Goal: Navigation & Orientation: Understand site structure

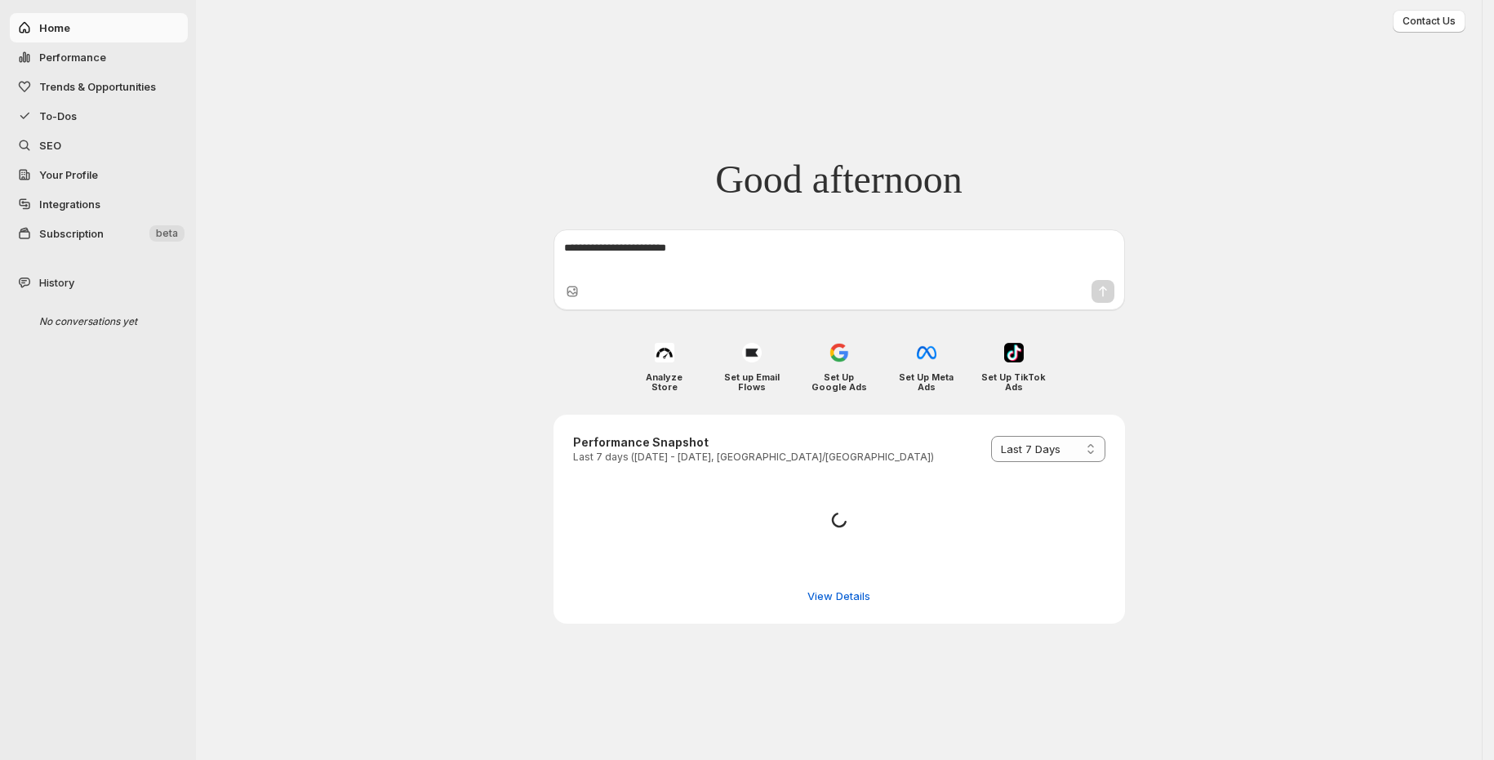
select select "*********"
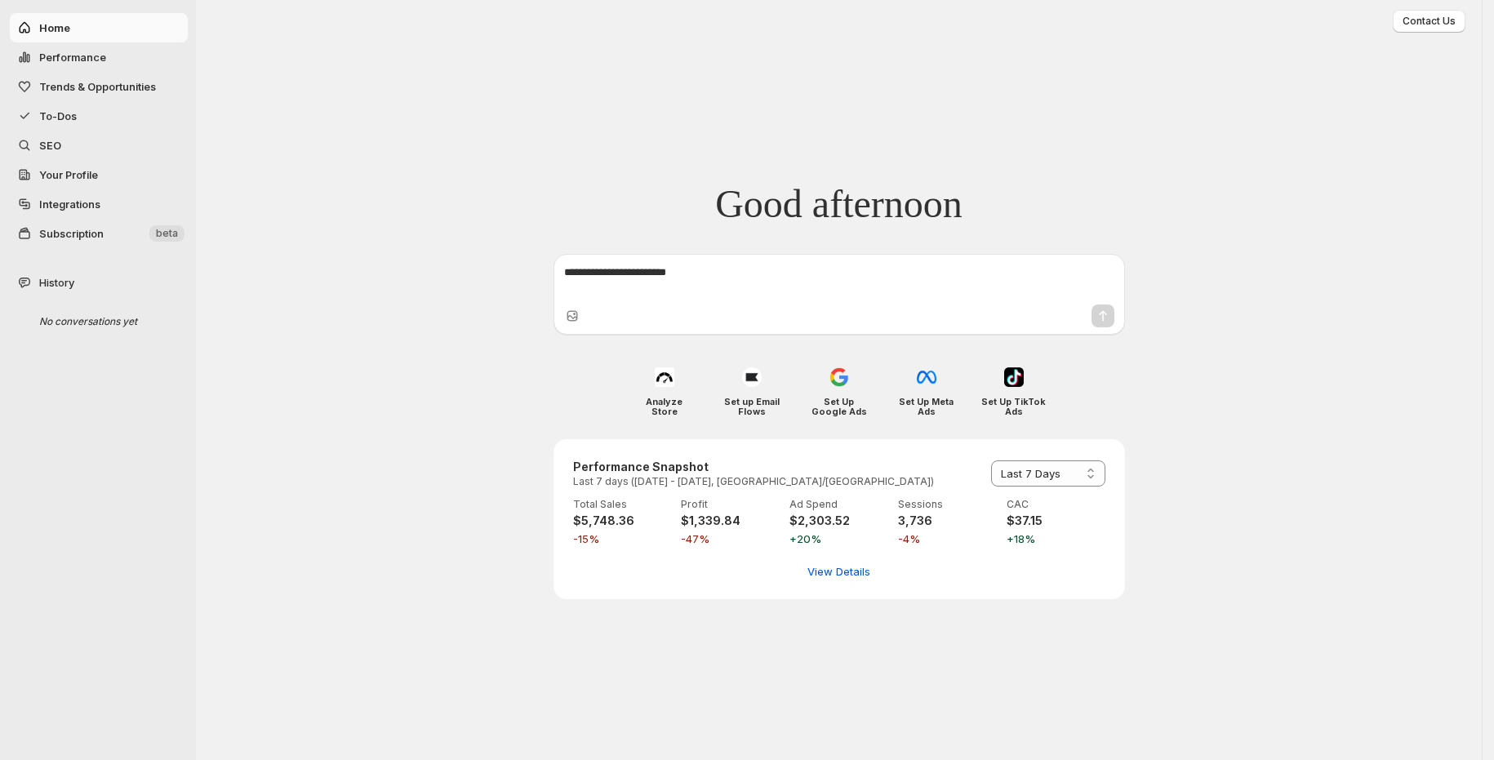
click at [102, 247] on button "Subscription New beta" at bounding box center [99, 233] width 178 height 29
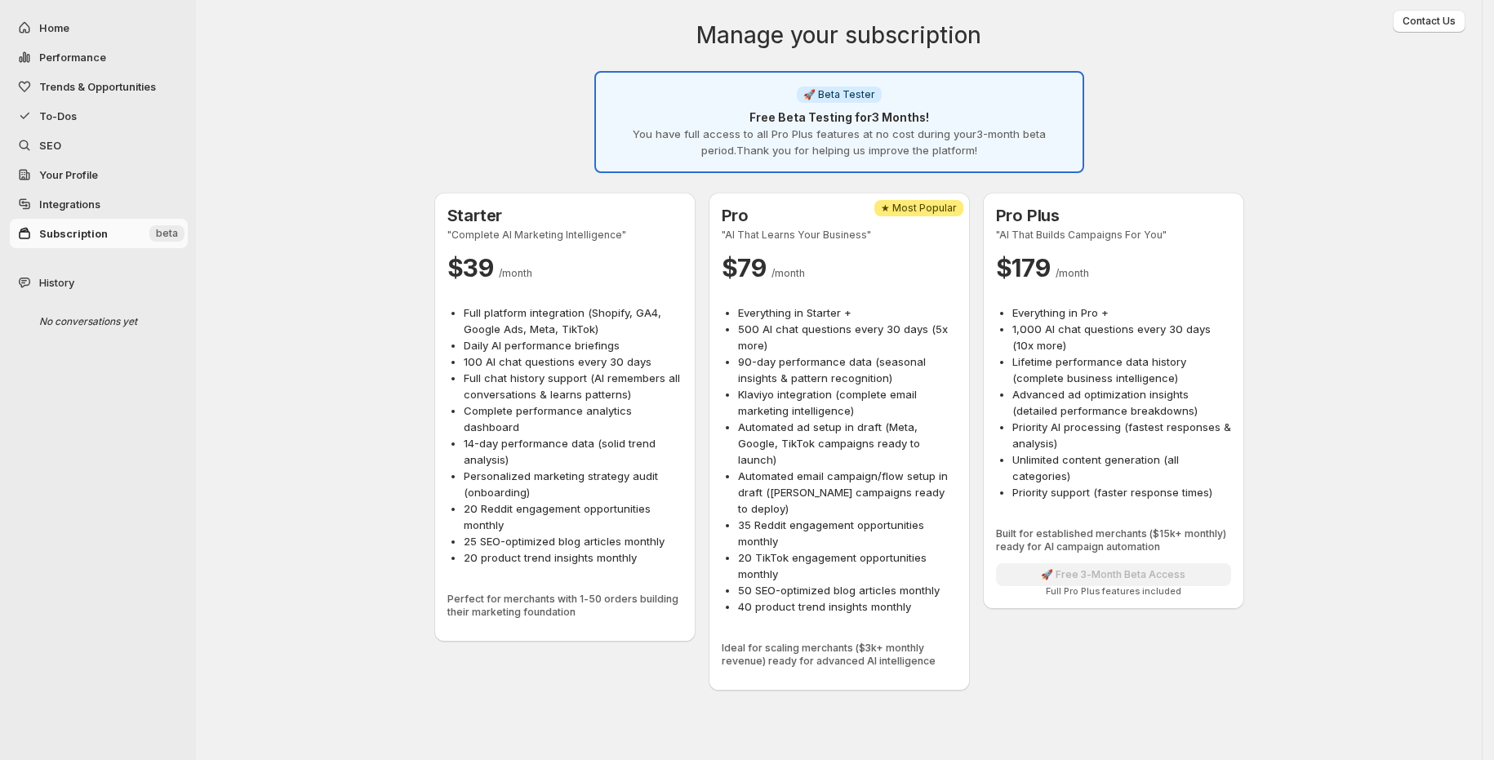
click at [106, 203] on span "Integrations" at bounding box center [111, 204] width 145 height 16
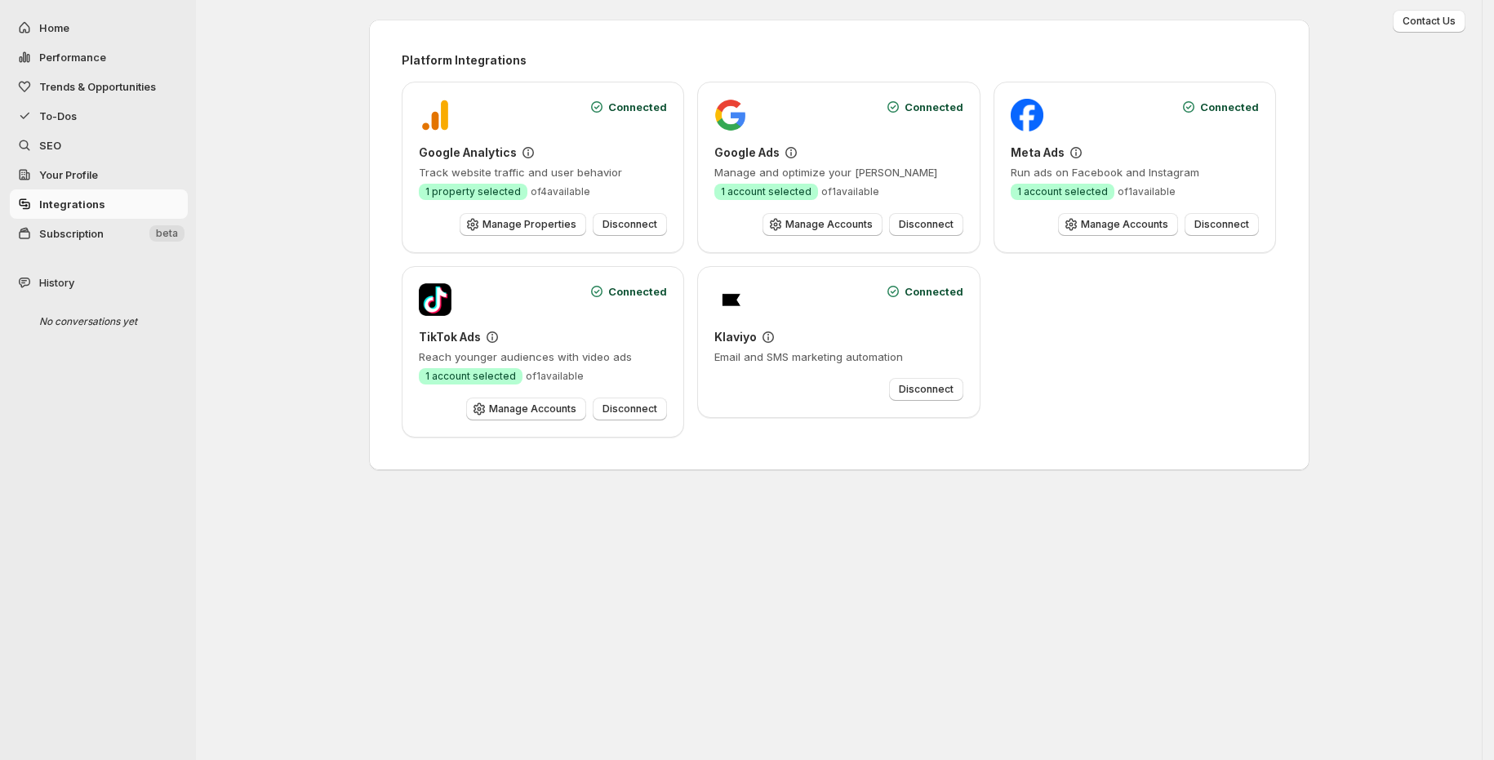
click at [113, 164] on link "Your Profile" at bounding box center [99, 174] width 178 height 29
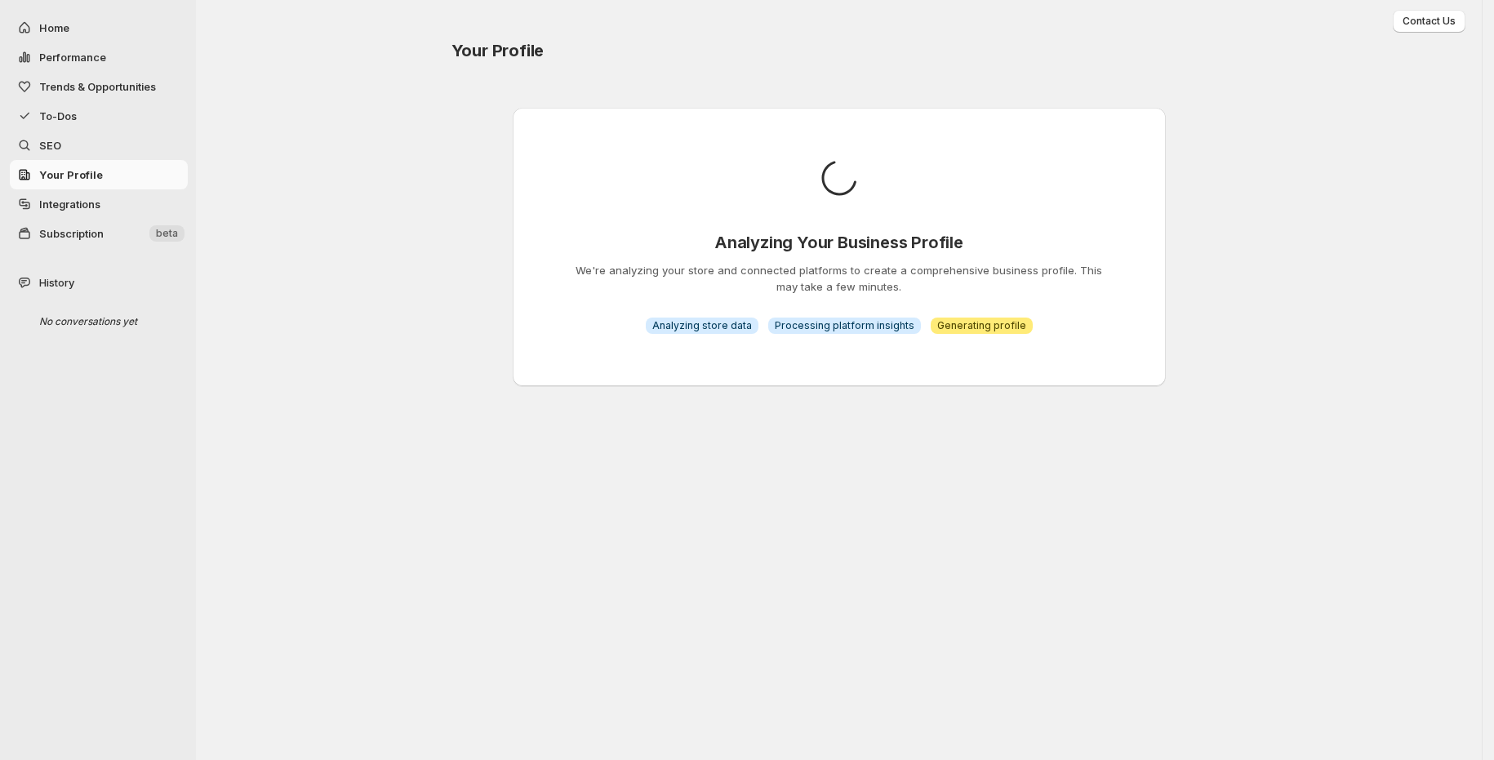
click at [113, 188] on link "Your Profile" at bounding box center [99, 174] width 178 height 29
click at [107, 205] on span "Integrations" at bounding box center [111, 204] width 145 height 16
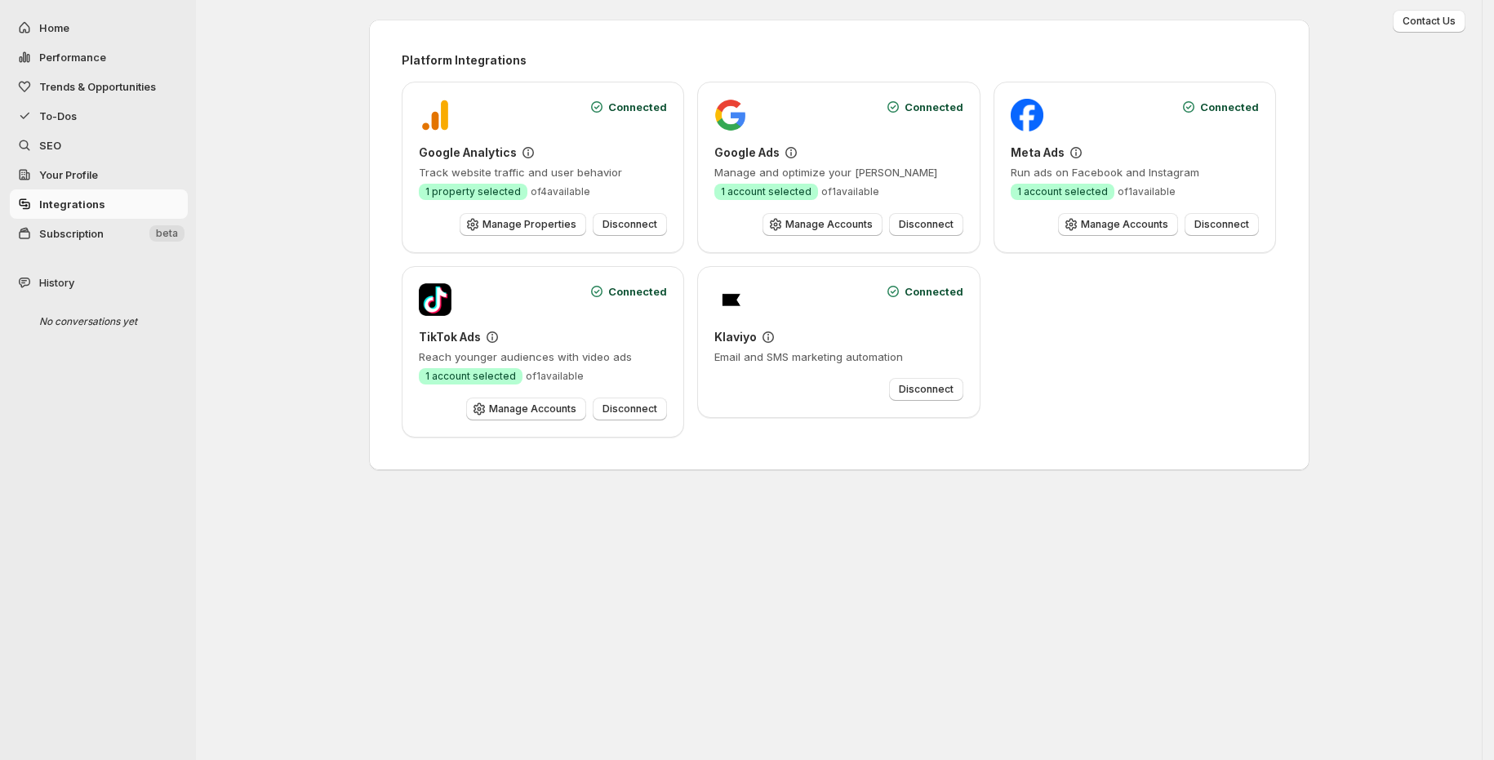
click at [100, 175] on span "Your Profile" at bounding box center [111, 175] width 145 height 16
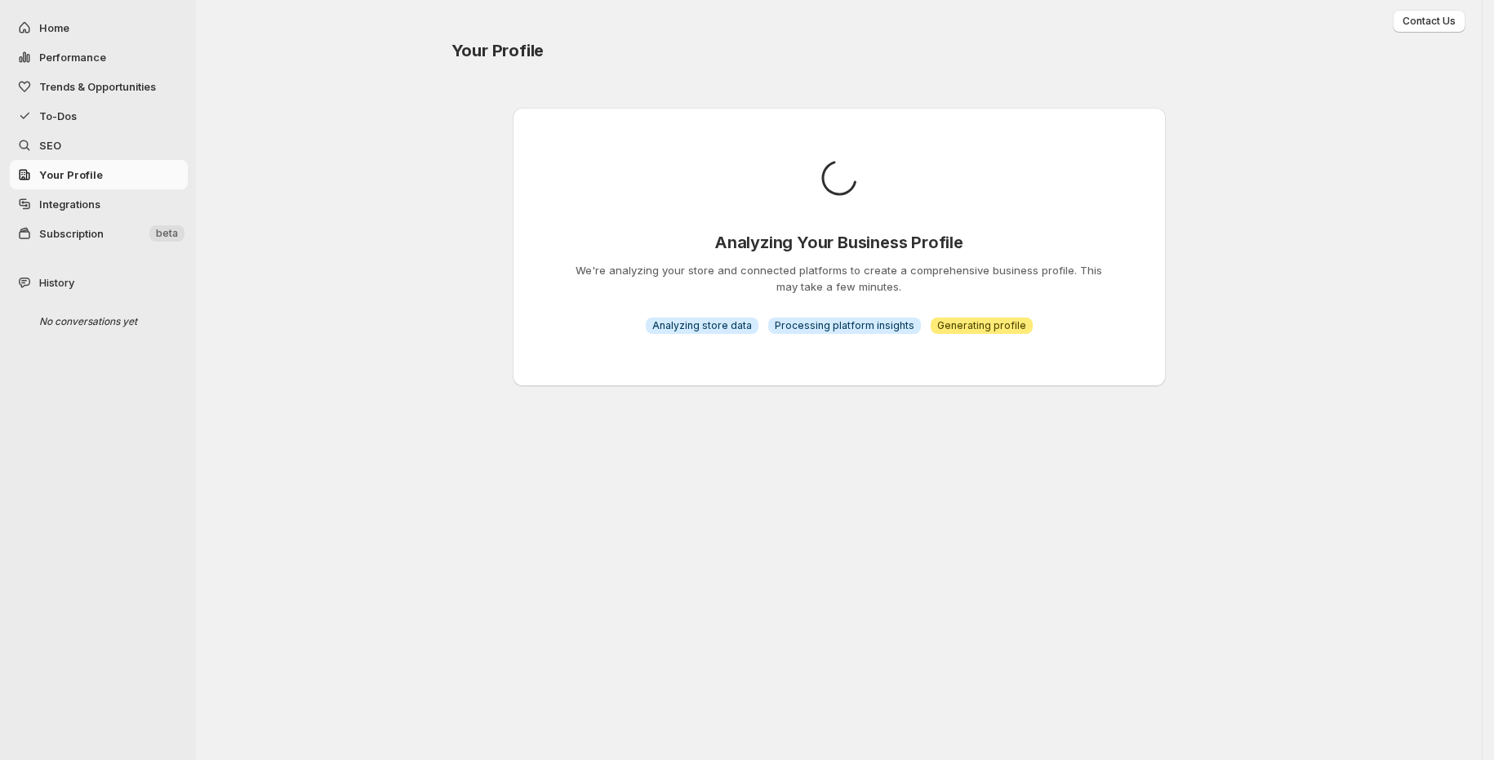
click at [91, 152] on span "SEO" at bounding box center [111, 145] width 145 height 16
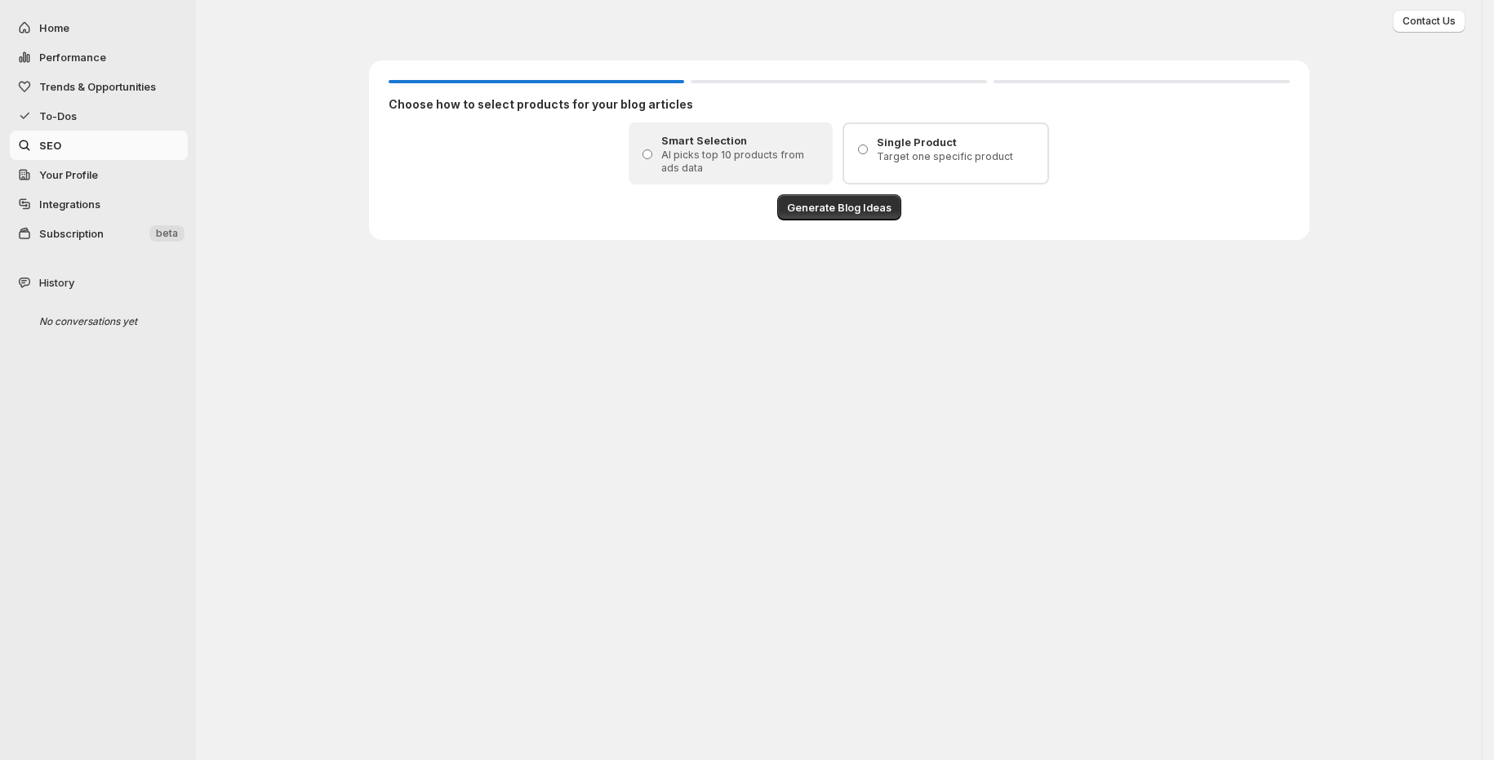
click at [95, 115] on span "To-Dos" at bounding box center [111, 116] width 145 height 16
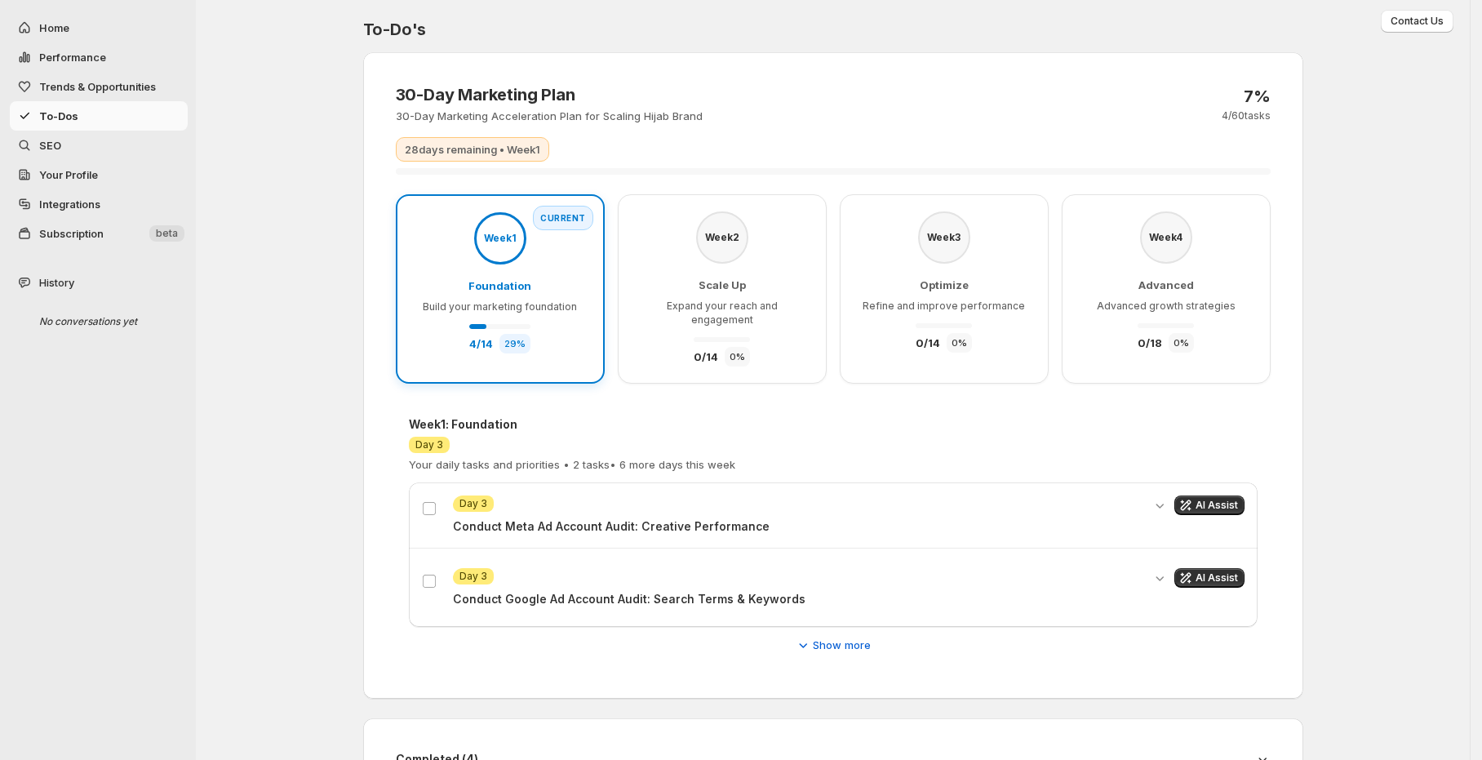
click at [95, 115] on span "To-Dos" at bounding box center [111, 116] width 145 height 16
click at [118, 87] on span "Trends & Opportunities" at bounding box center [97, 86] width 117 height 13
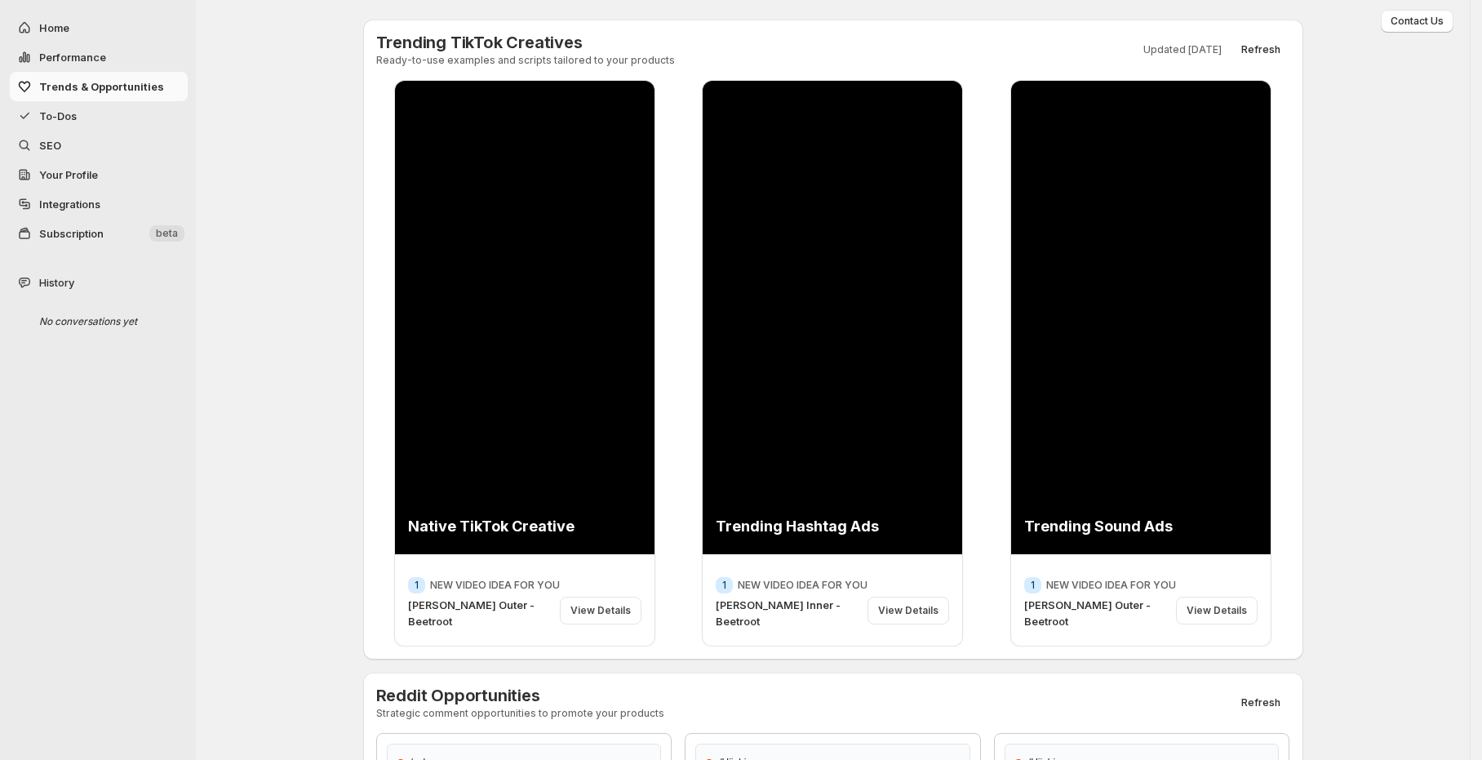
click at [128, 128] on button "To-Dos" at bounding box center [99, 115] width 178 height 29
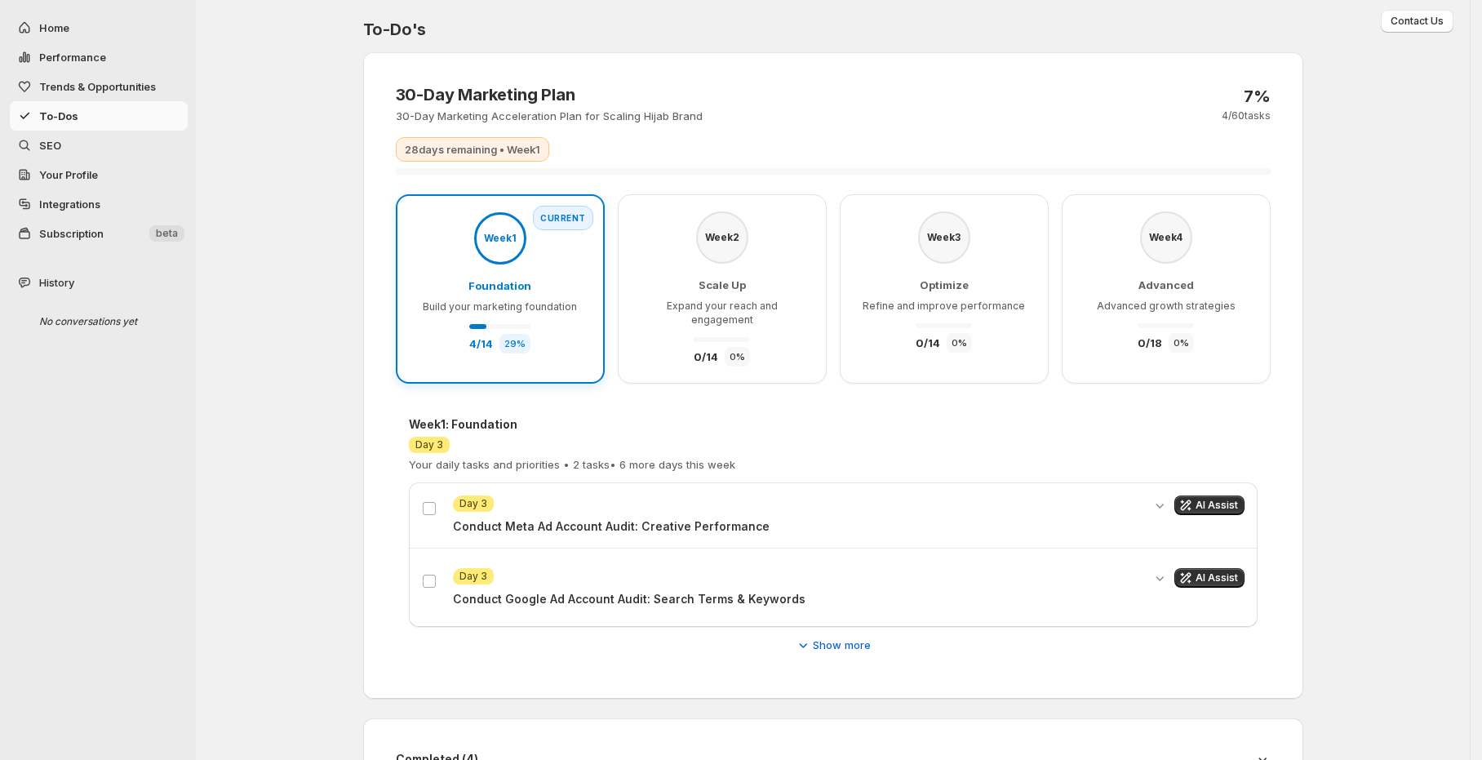
click at [122, 103] on button "To-Dos" at bounding box center [99, 115] width 178 height 29
click at [122, 94] on span "Trends & Opportunities" at bounding box center [111, 86] width 145 height 16
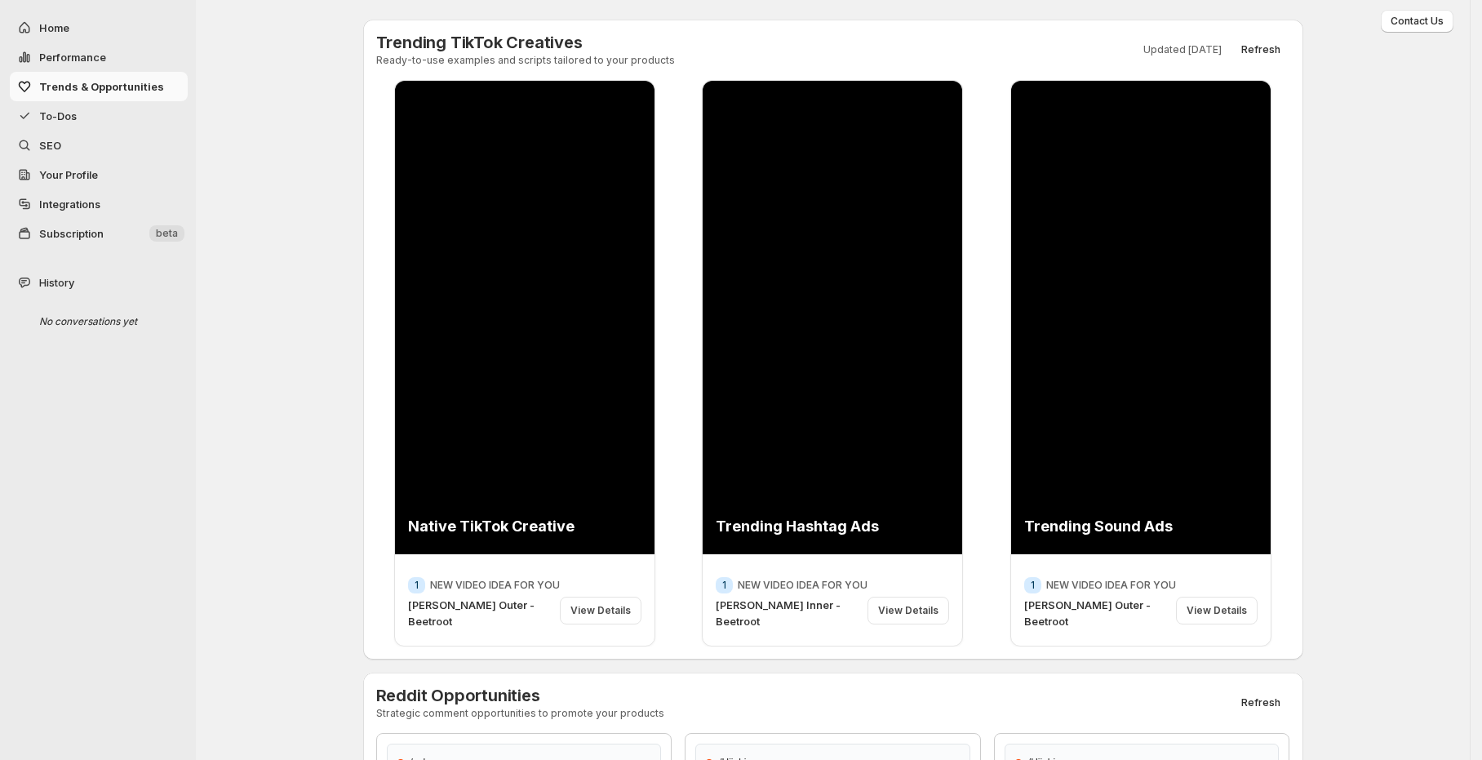
scroll to position [4, 0]
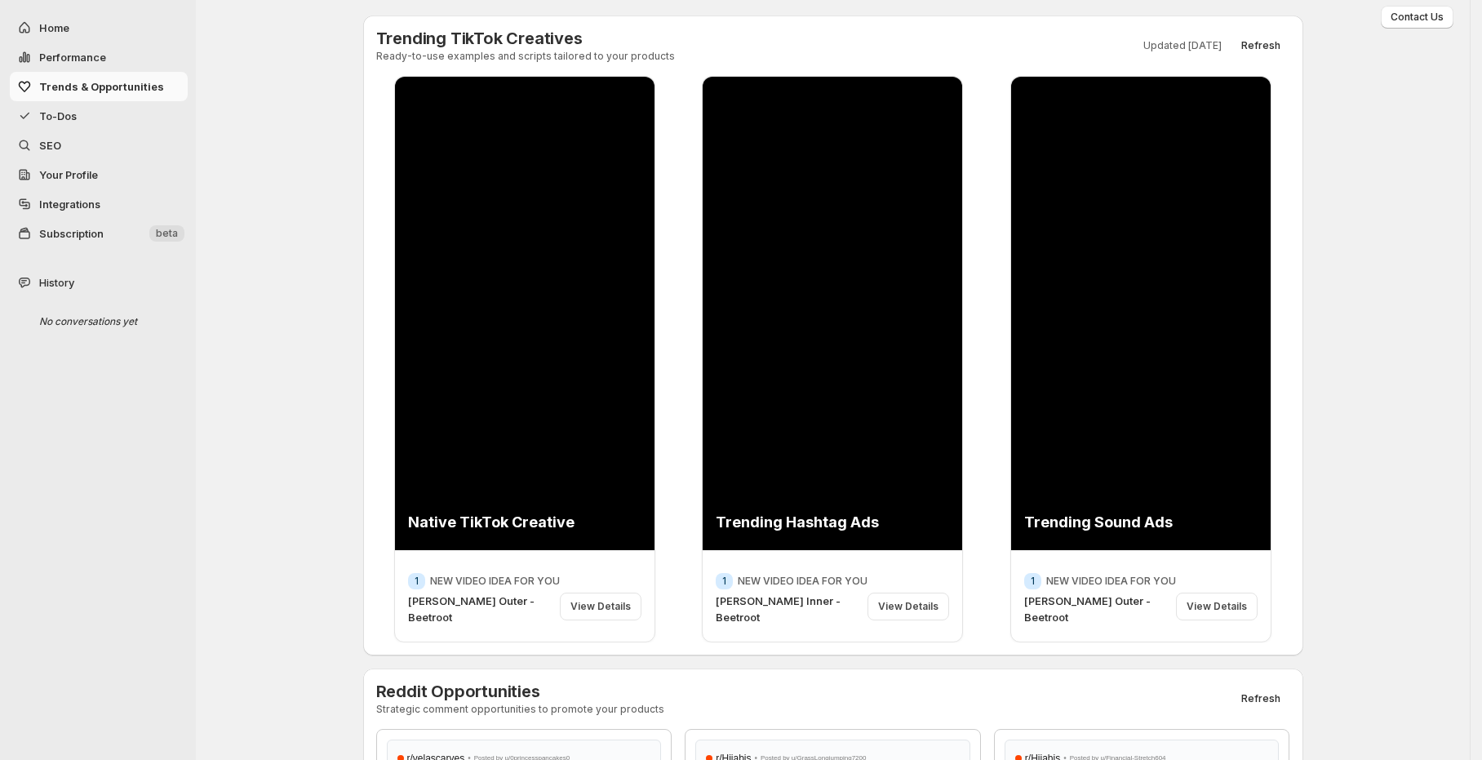
click at [1269, 48] on span "Refresh" at bounding box center [1261, 45] width 39 height 13
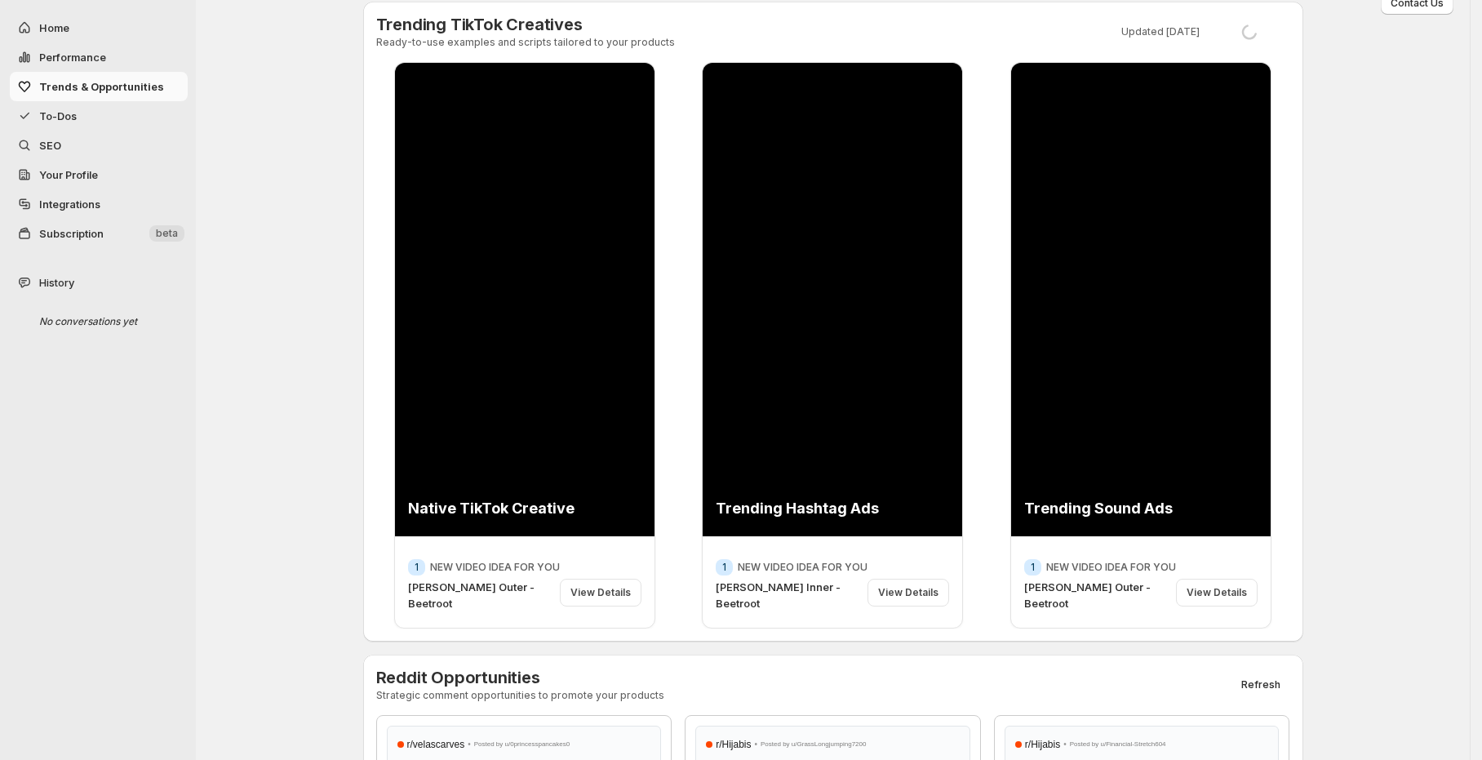
scroll to position [419, 0]
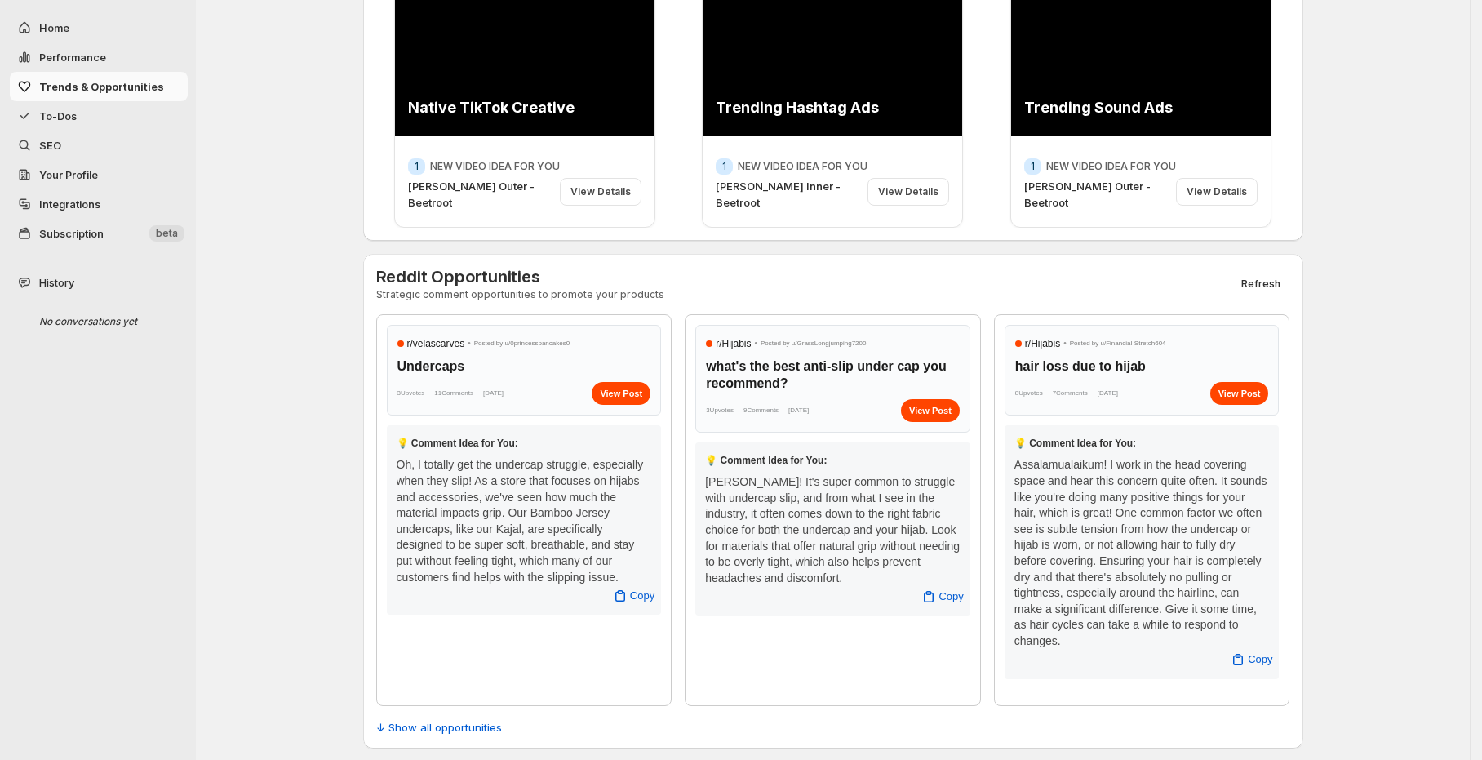
click at [806, 358] on h3 "what's the best anti-slip under cap you recommend?" at bounding box center [833, 375] width 254 height 34
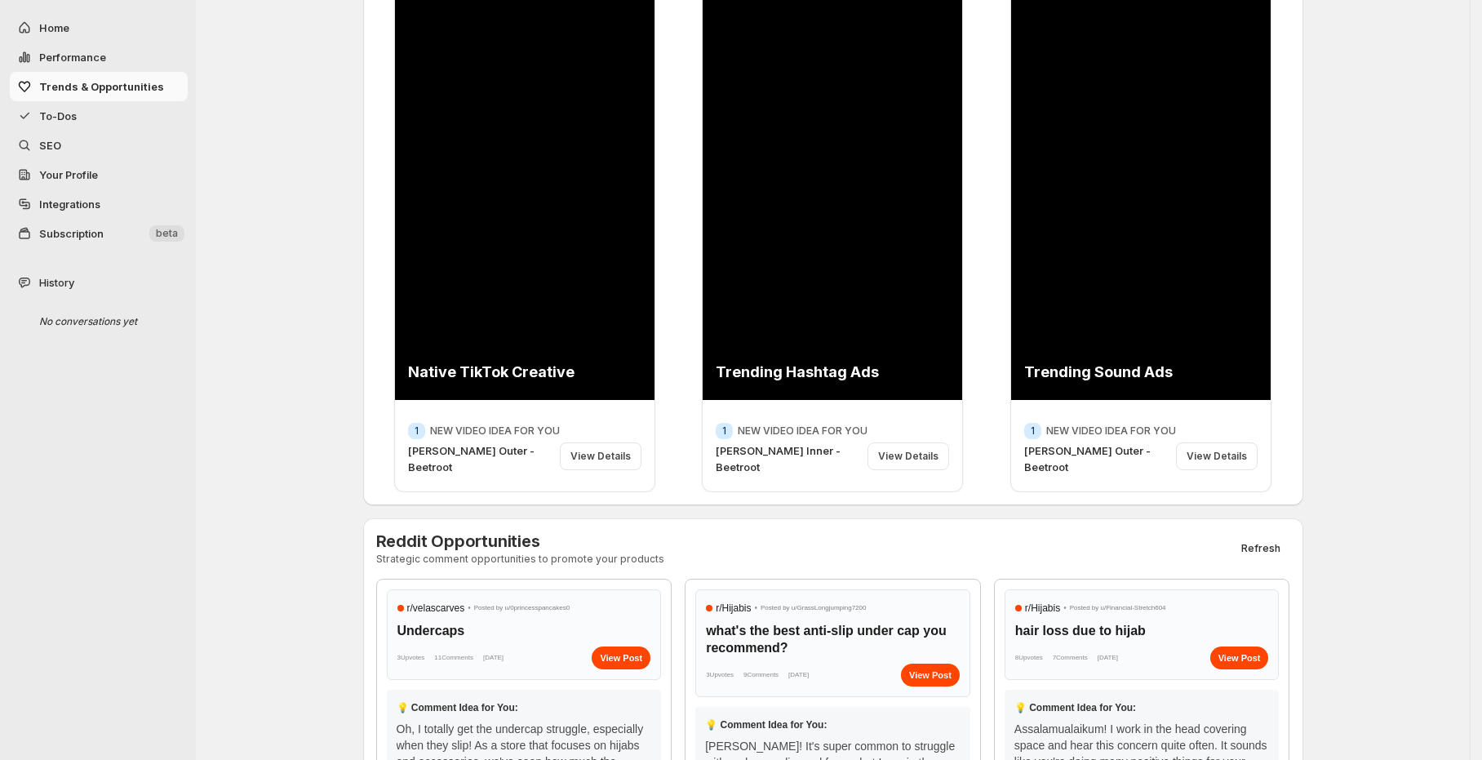
scroll to position [0, 0]
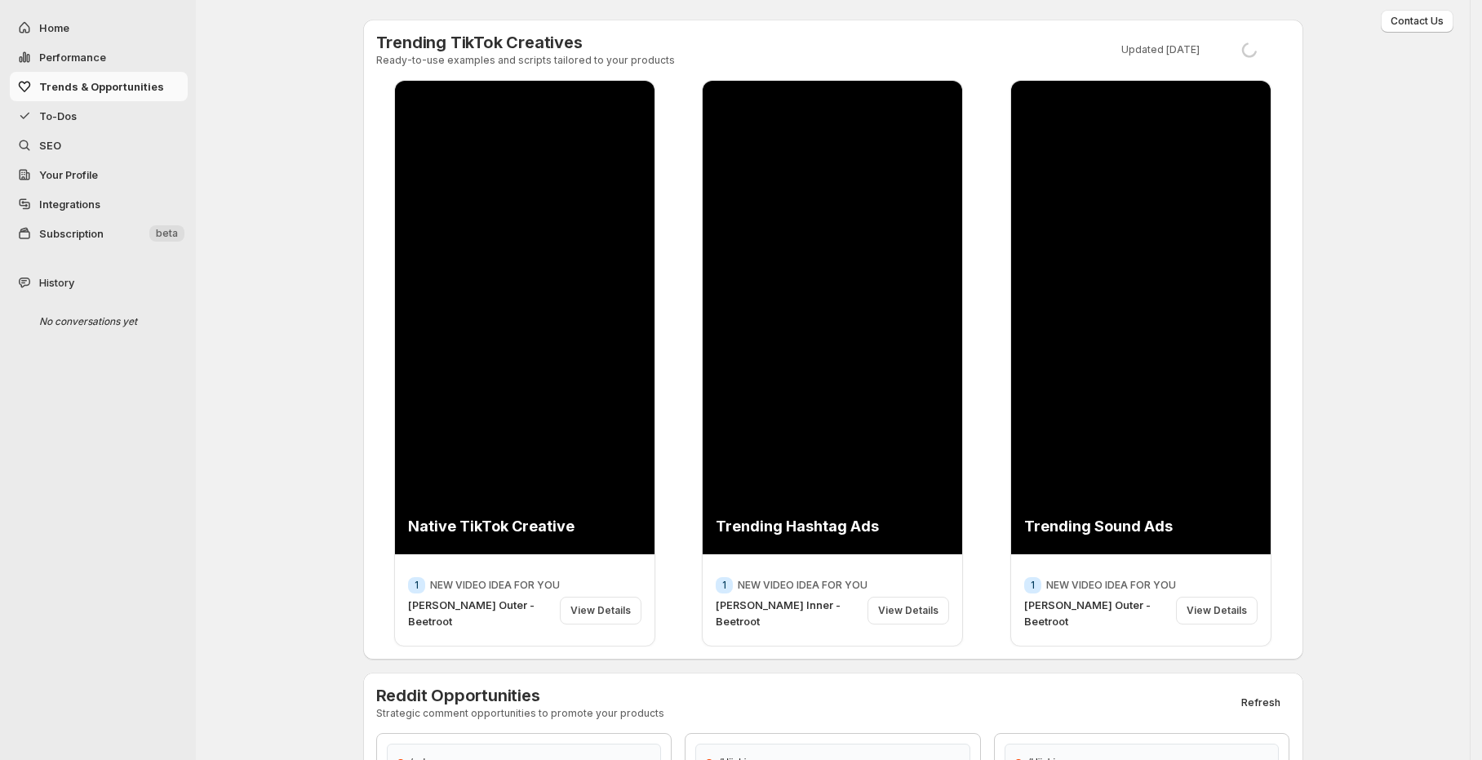
click at [112, 52] on span "Performance" at bounding box center [111, 57] width 145 height 16
select select "**********"
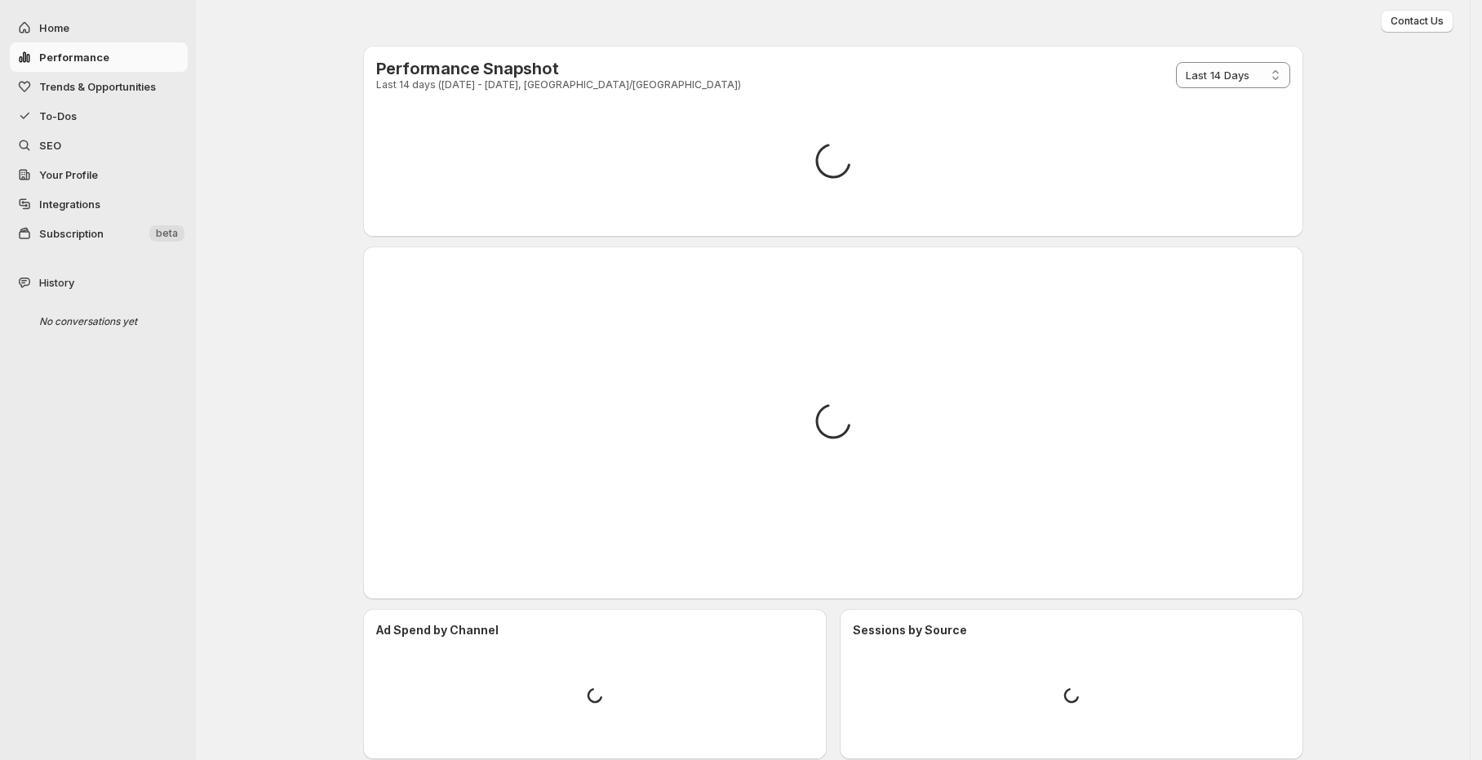
click at [103, 18] on button "Home" at bounding box center [99, 27] width 178 height 29
select select "**********"
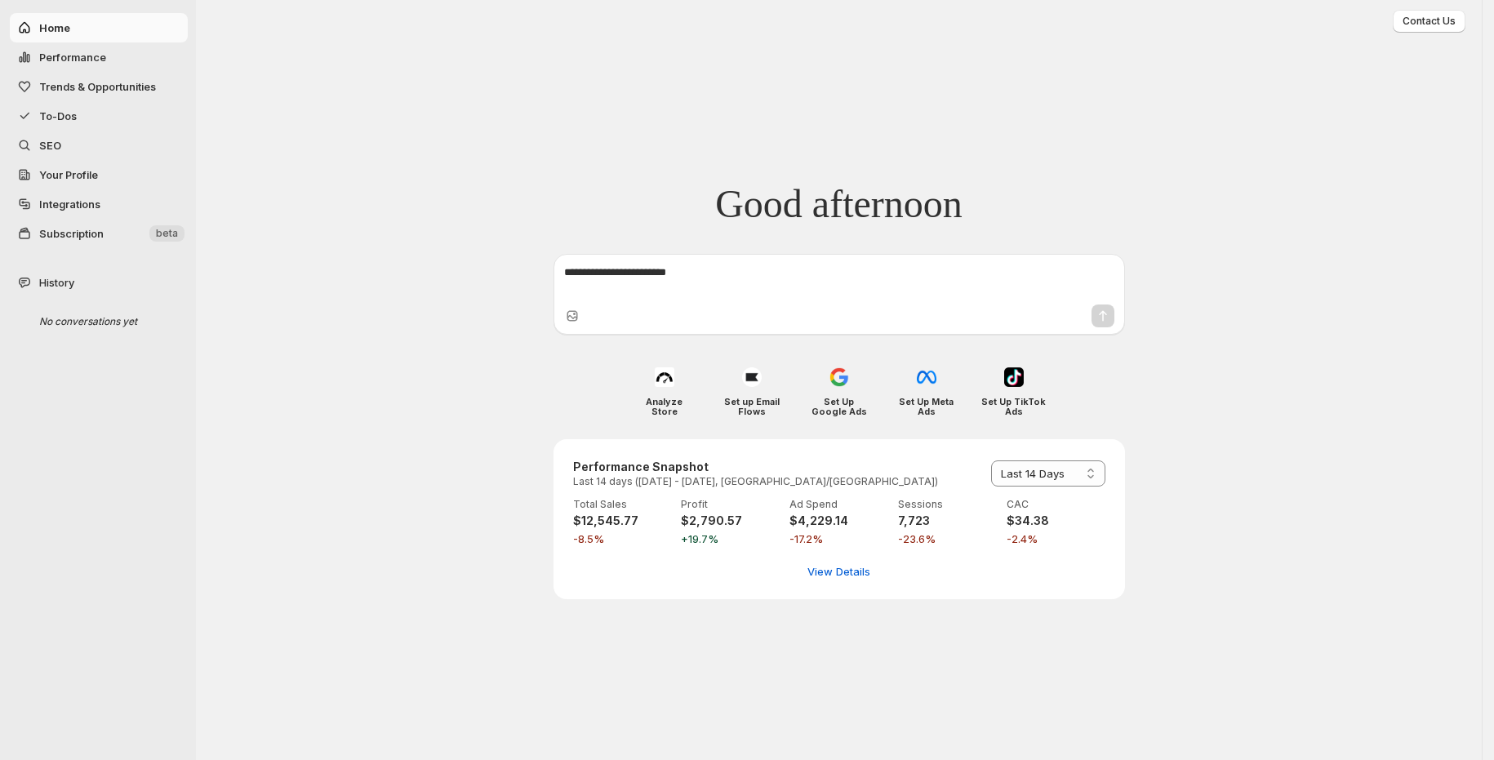
click at [42, 30] on span "Home" at bounding box center [54, 27] width 31 height 13
